Goal: Task Accomplishment & Management: Manage account settings

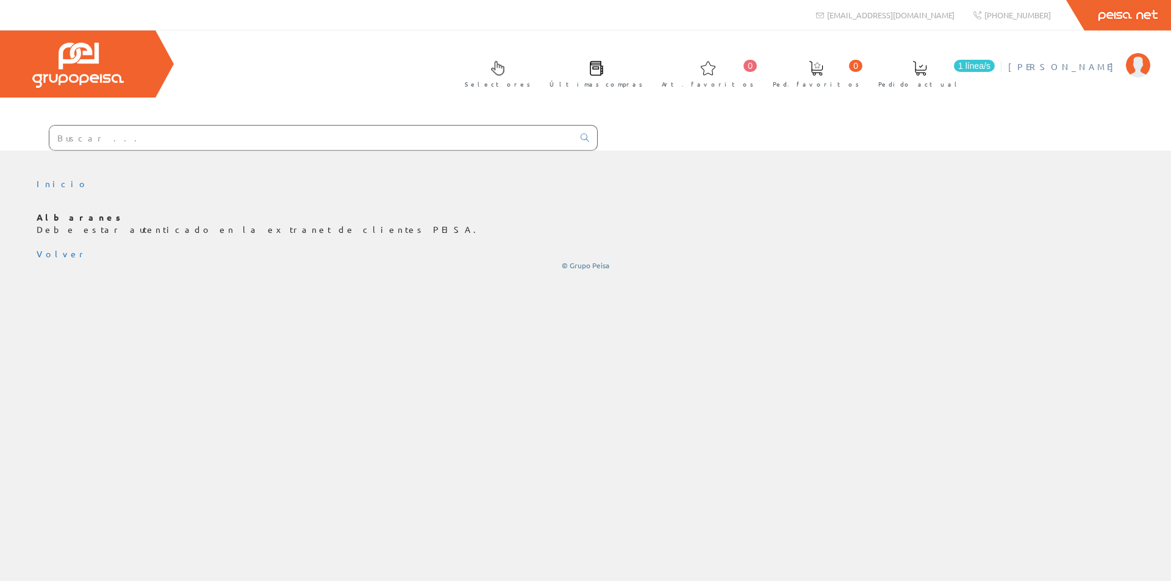
click at [1088, 64] on span "[PERSON_NAME]" at bounding box center [1064, 66] width 112 height 12
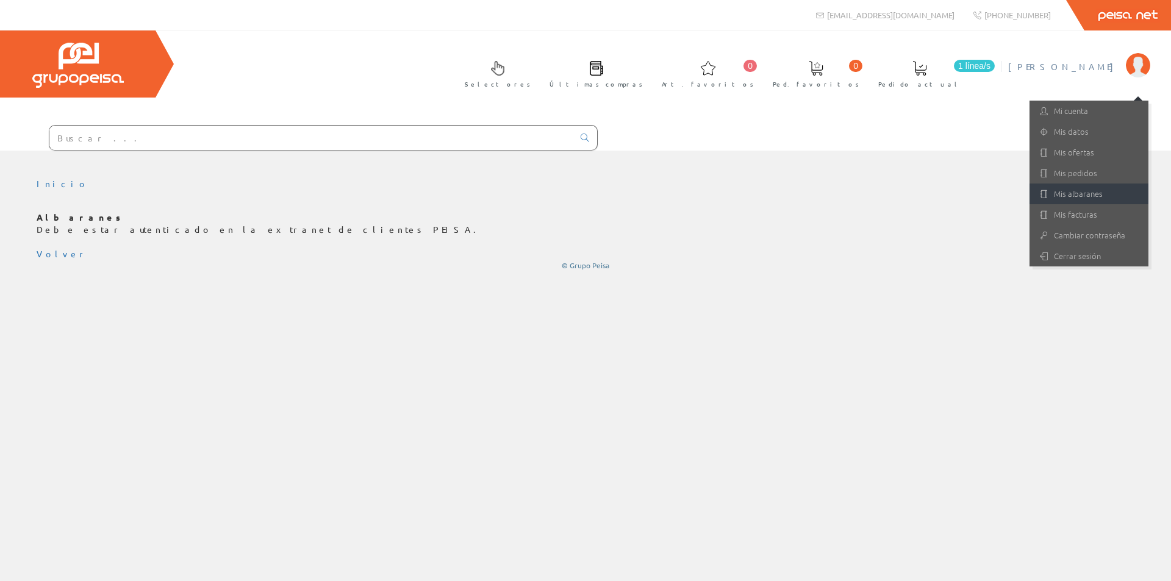
click at [1063, 186] on link "Mis albaranes" at bounding box center [1088, 194] width 119 height 21
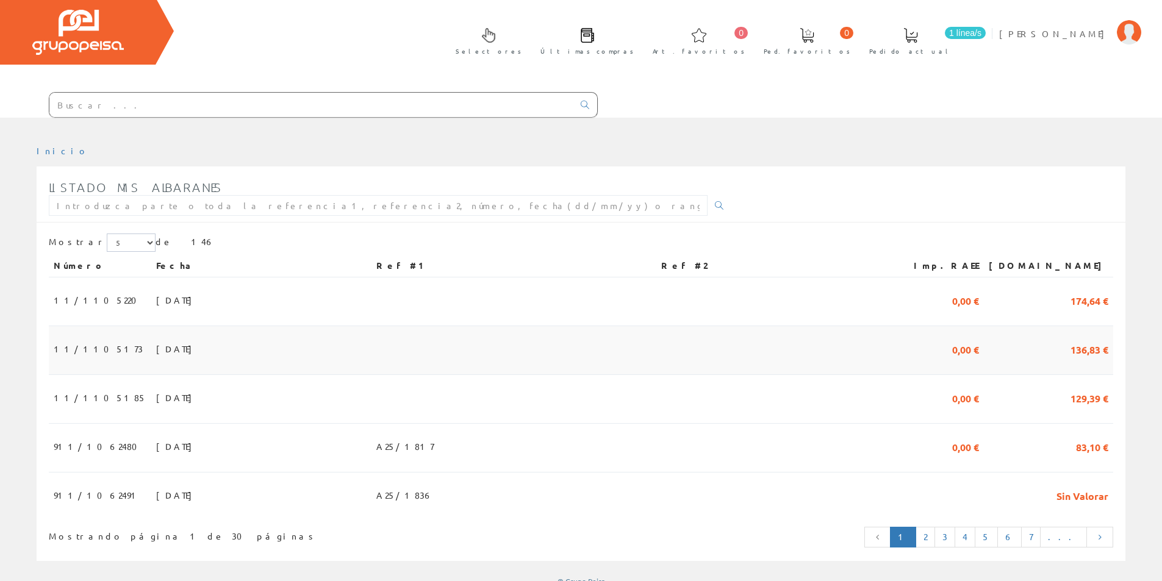
scroll to position [51, 0]
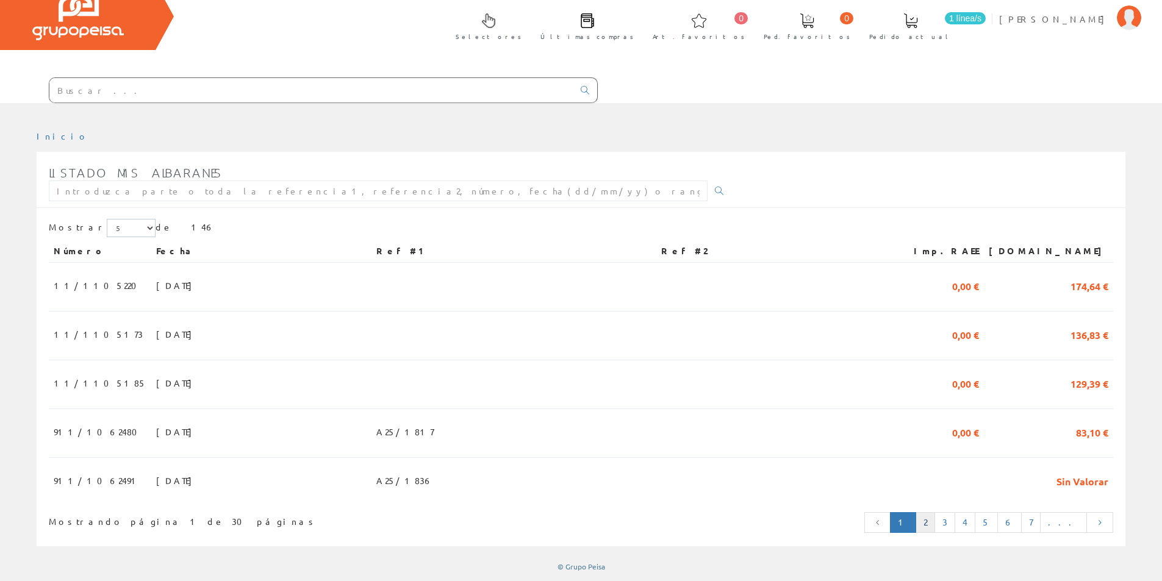
click at [935, 526] on link "2" at bounding box center [925, 522] width 20 height 21
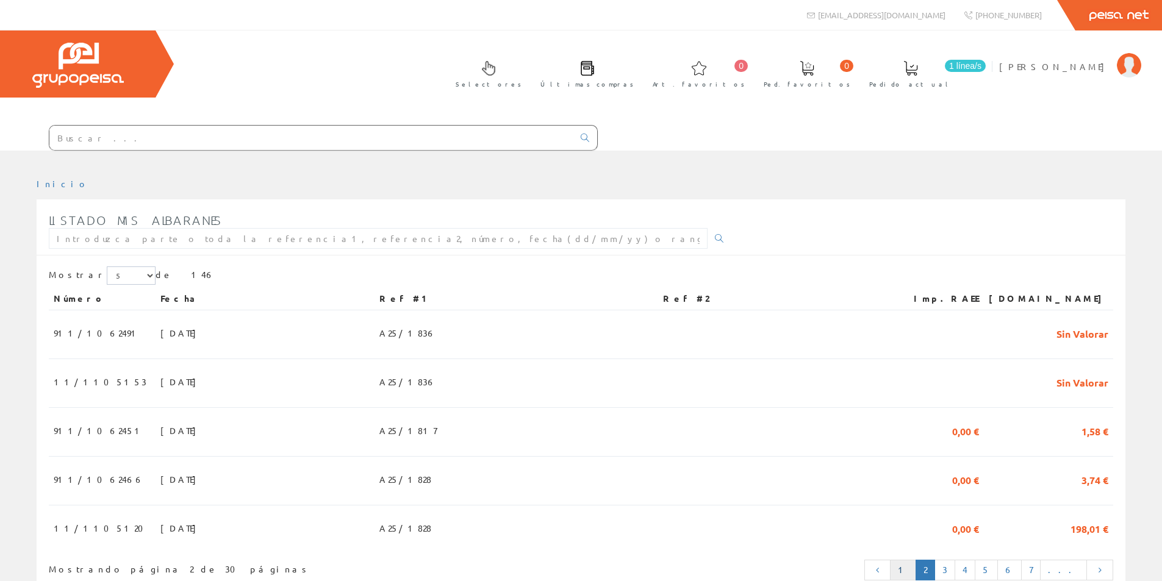
click at [916, 566] on link "1" at bounding box center [903, 570] width 26 height 21
